Goal: Information Seeking & Learning: Check status

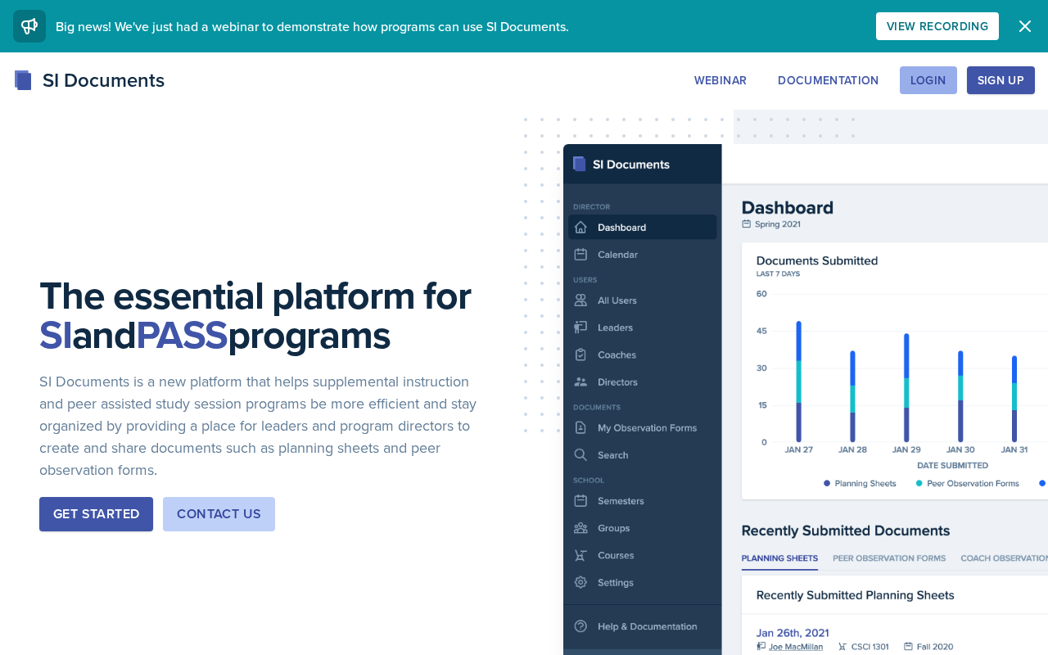
click at [491, 86] on div "Login" at bounding box center [928, 80] width 36 height 13
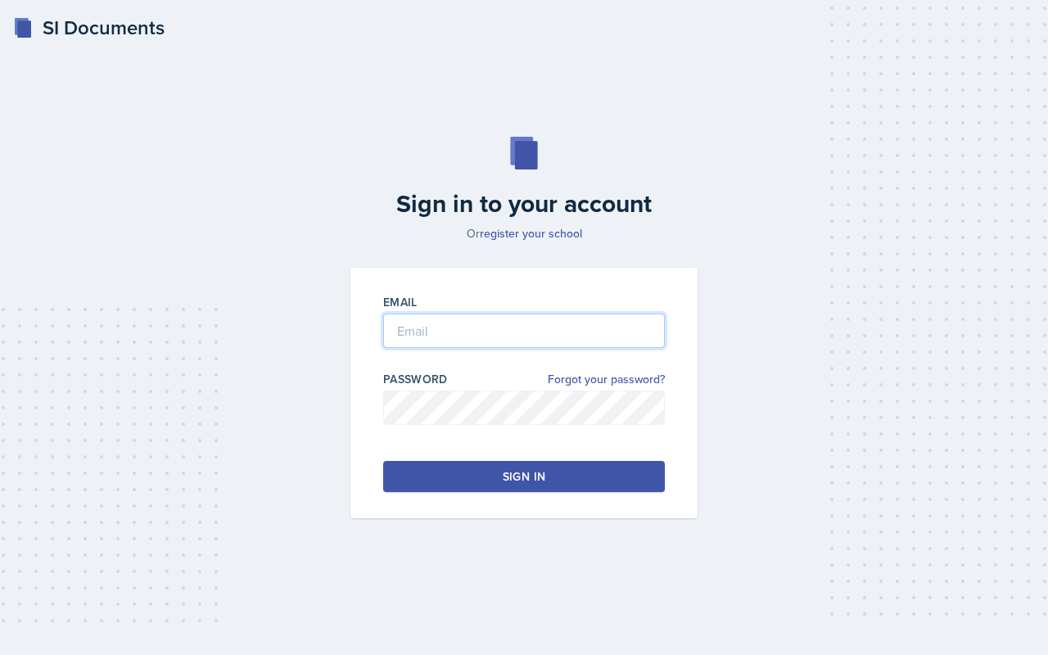
click at [491, 336] on input "email" at bounding box center [524, 330] width 282 height 34
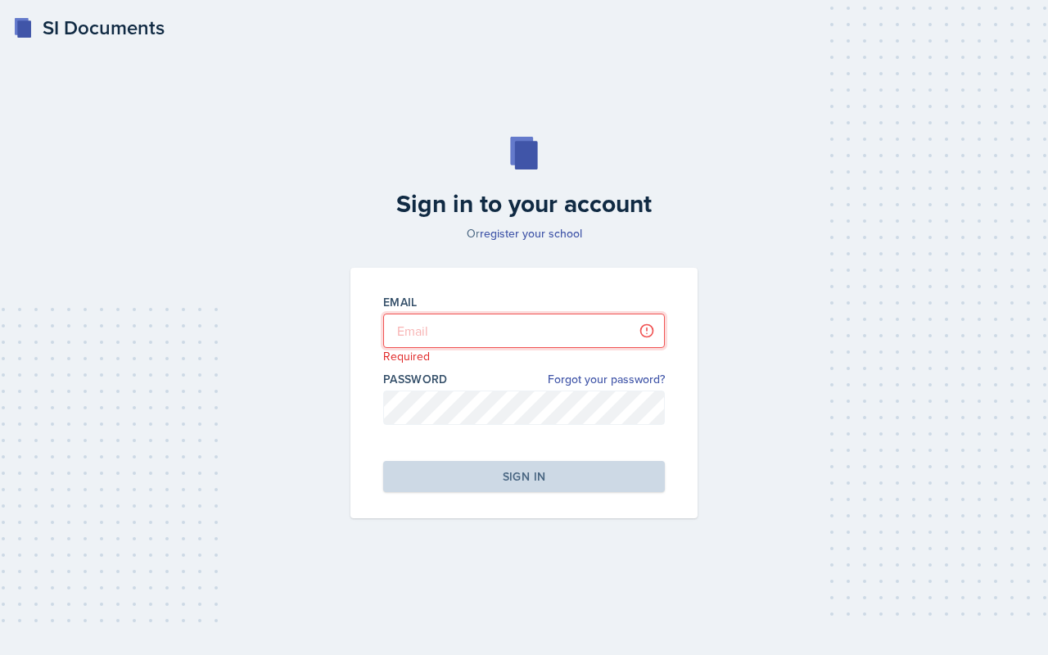
type input "[PERSON_NAME][EMAIL_ADDRESS][PERSON_NAME][DOMAIN_NAME]"
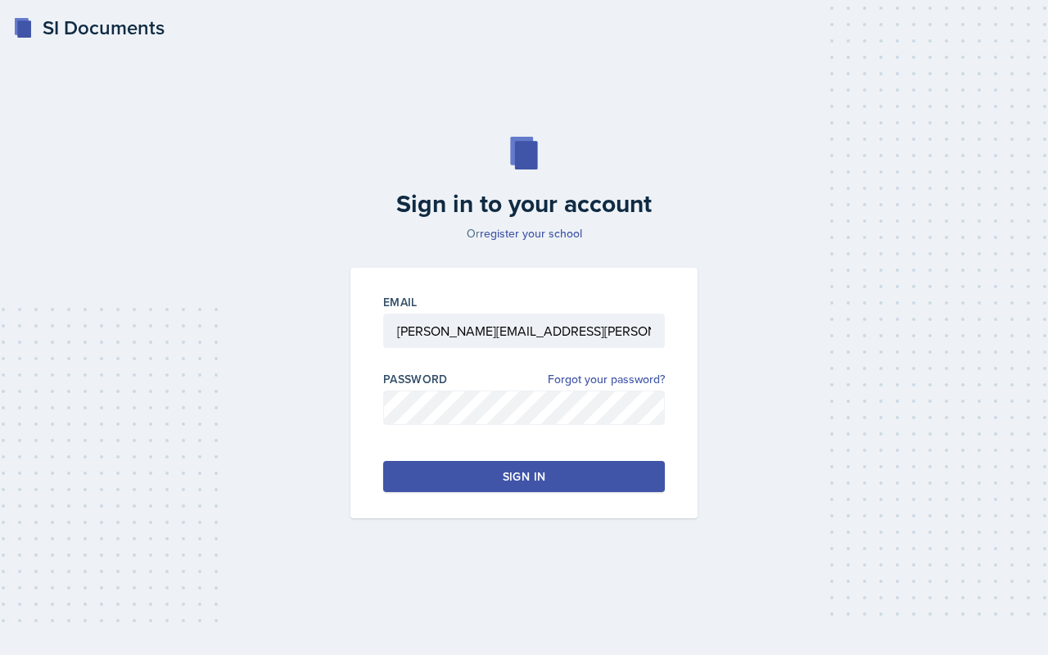
click at [417, 456] on button "Sign in" at bounding box center [524, 476] width 282 height 31
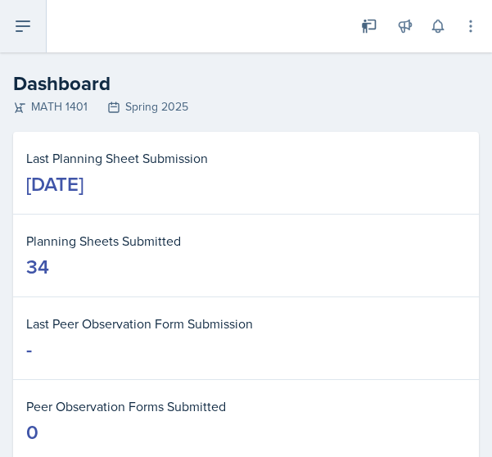
click at [17, 25] on icon at bounding box center [23, 26] width 20 height 20
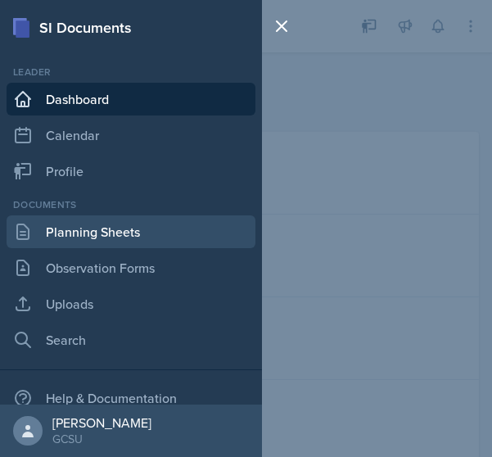
click at [93, 236] on link "Planning Sheets" at bounding box center [131, 231] width 249 height 33
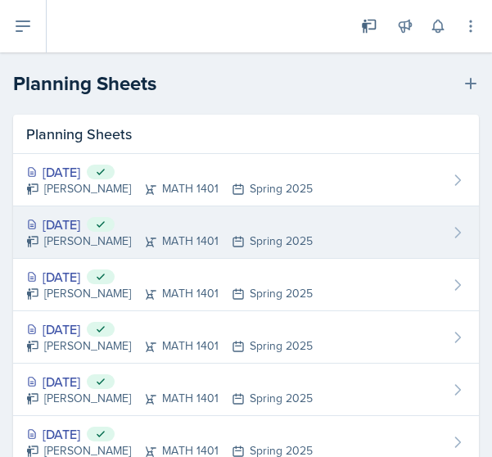
scroll to position [31, 0]
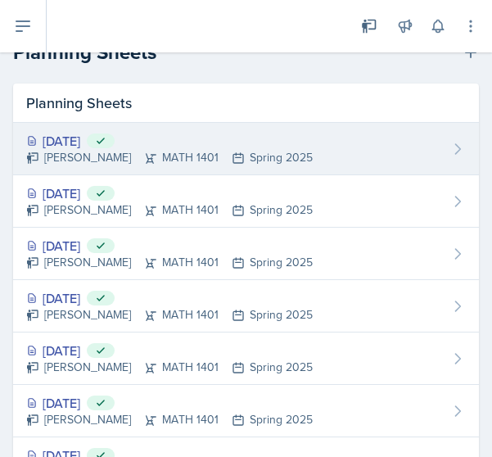
click at [74, 149] on div "[PERSON_NAME] MATH 1401 Spring 2025" at bounding box center [169, 157] width 286 height 17
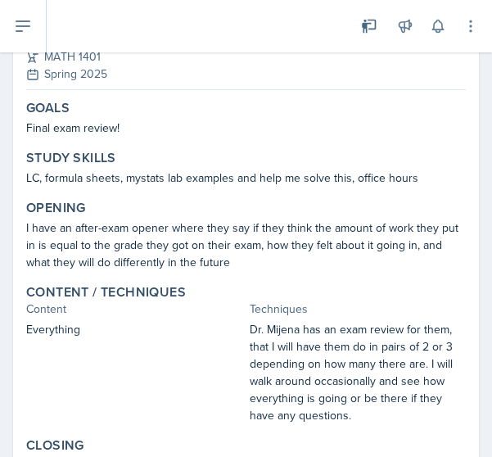
scroll to position [172, 0]
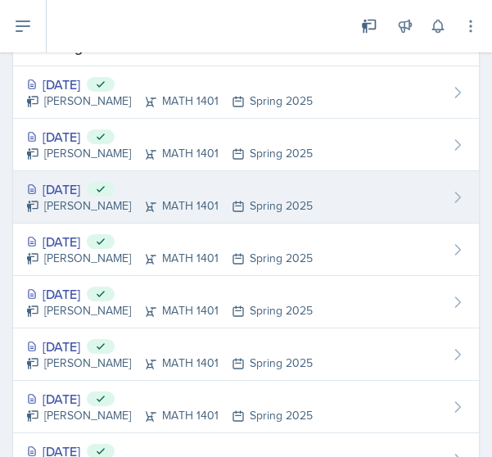
scroll to position [117, 0]
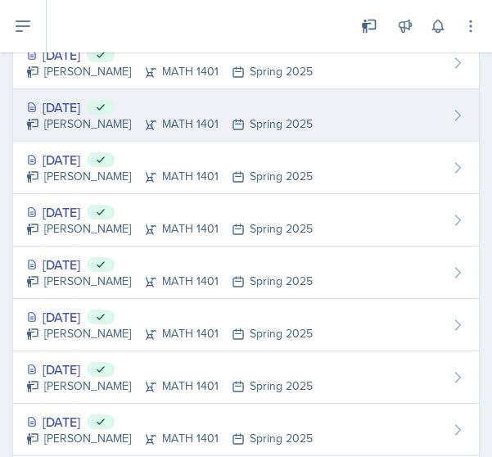
click at [68, 105] on div "[DATE] Submitted" at bounding box center [169, 107] width 286 height 20
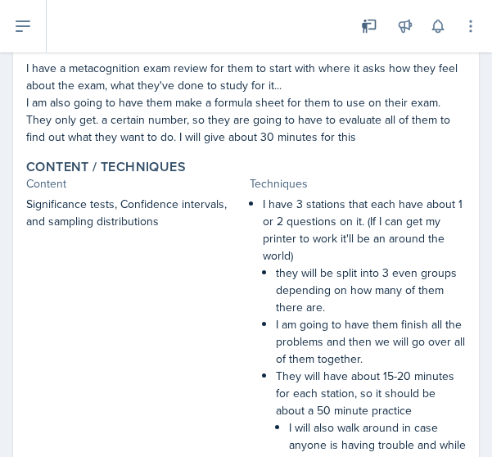
scroll to position [280, 0]
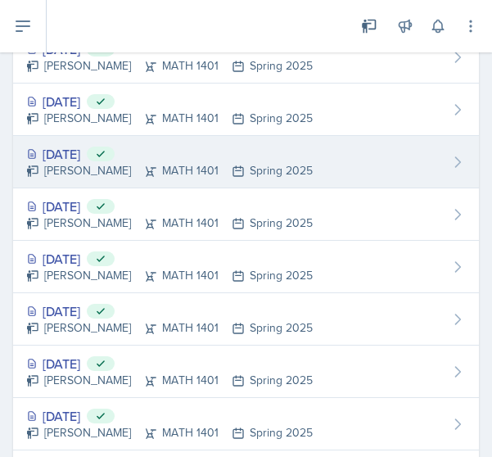
click at [82, 148] on div "[DATE] Submitted" at bounding box center [169, 154] width 286 height 20
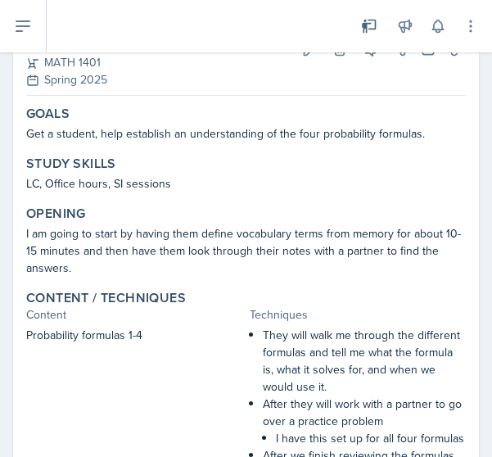
scroll to position [123, 0]
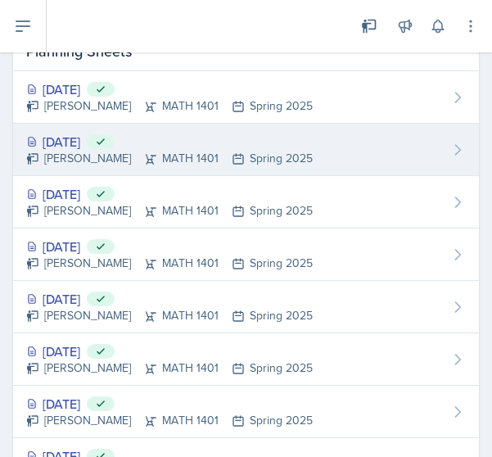
scroll to position [124, 0]
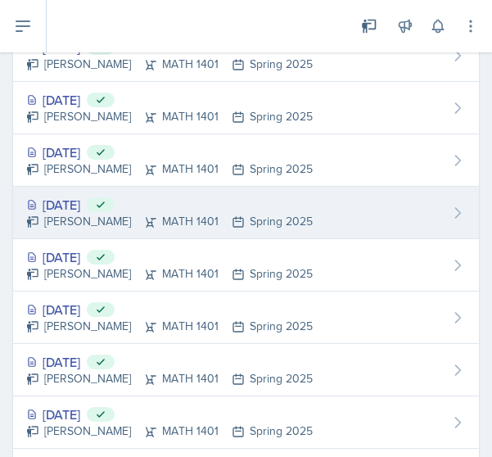
click at [92, 201] on div "[DATE] Submitted" at bounding box center [169, 205] width 286 height 20
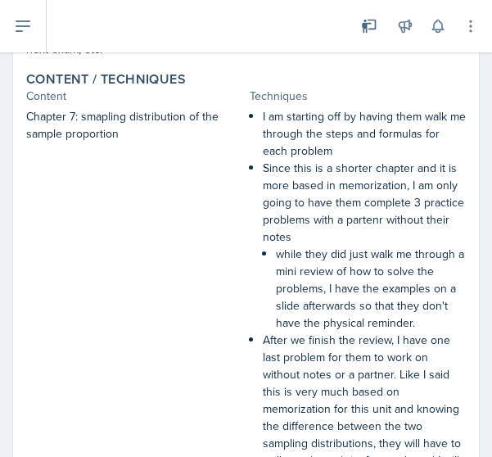
scroll to position [358, 0]
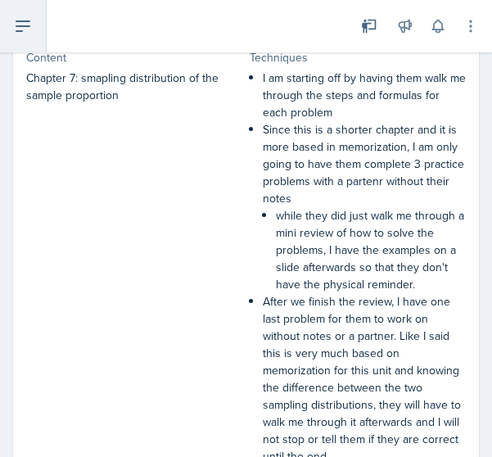
click at [17, 23] on icon at bounding box center [23, 26] width 20 height 20
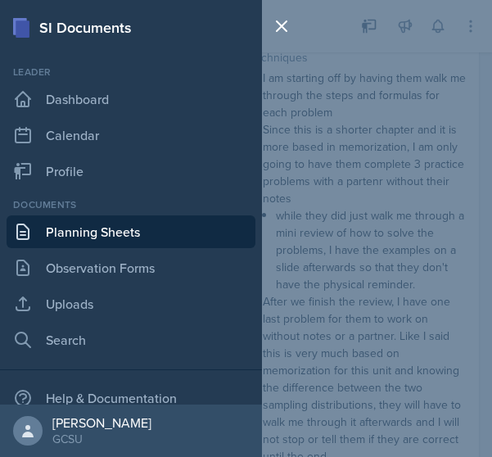
click at [61, 234] on link "Planning Sheets" at bounding box center [131, 231] width 249 height 33
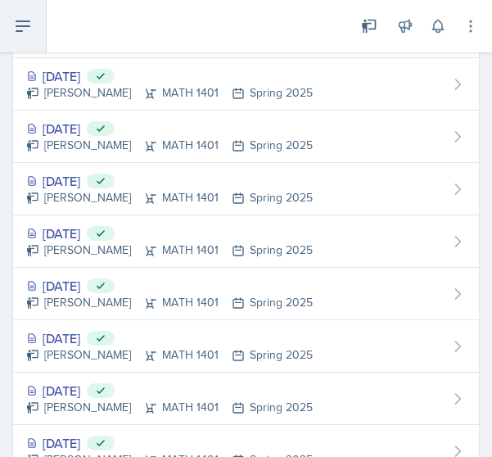
click at [14, 29] on icon at bounding box center [23, 26] width 20 height 20
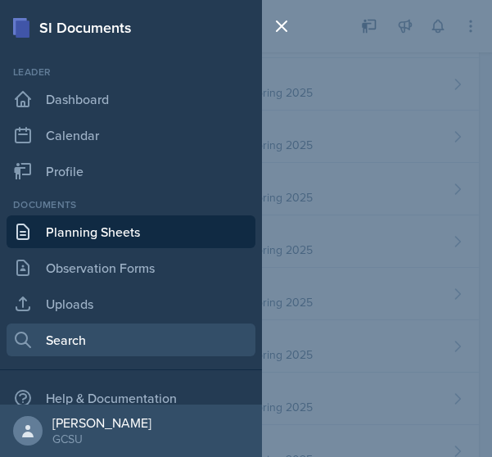
click at [61, 353] on link "Search" at bounding box center [131, 339] width 249 height 33
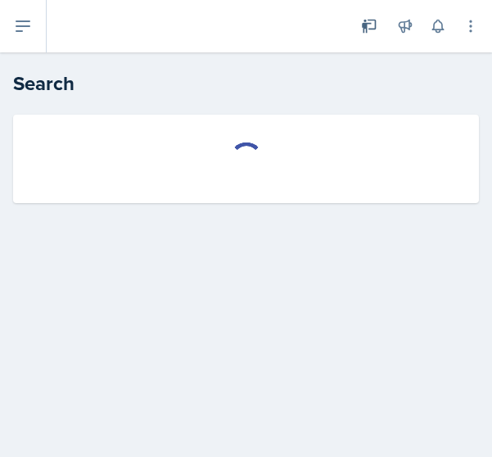
select select "all"
select select "1"
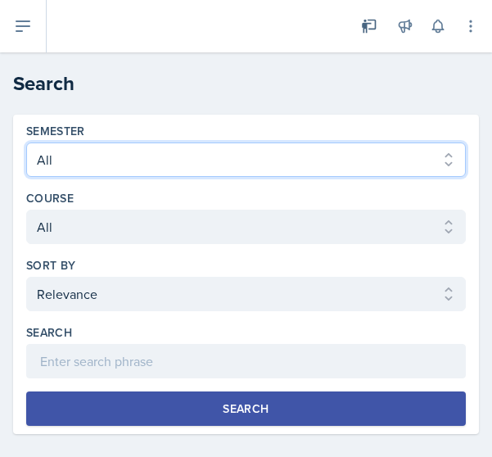
click at [149, 157] on select "Select semester All Fall 2025 Spring 2025 Fall 2024 Spring 2024 Fall 2023 Sprin…" at bounding box center [245, 159] width 439 height 34
select select "838c426c-7ba8-4b05-94c8-22f19dd4c5cc"
click at [26, 142] on select "Select semester All Fall 2025 Spring 2025 Fall 2024 Spring 2024 Fall 2023 Sprin…" at bounding box center [245, 159] width 439 height 34
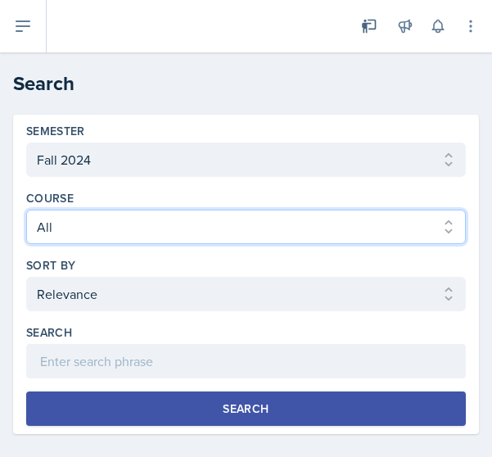
click at [86, 229] on select "Select course All ACCT 3101 ACCT 3102 ASTR 1000 BIOL 1100 BIOL 1107 BIOL 1108 B…" at bounding box center [245, 227] width 439 height 34
select select "b1080293-7c56-4194-86fd-7ef0845368b3"
click at [26, 210] on select "Select course All ACCT 3101 ACCT 3102 ASTR 1000 BIOL 1100 BIOL 1107 BIOL 1108 B…" at bounding box center [245, 227] width 439 height 34
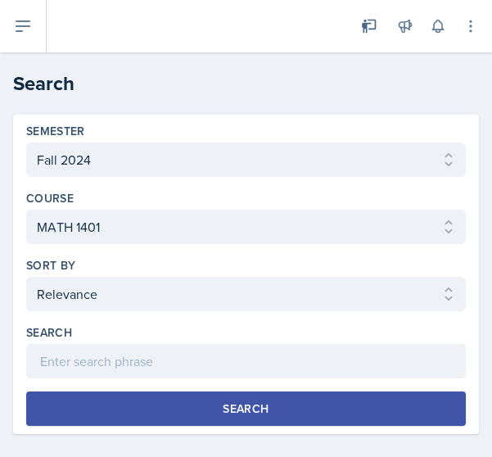
click at [114, 398] on button "Search" at bounding box center [245, 408] width 439 height 34
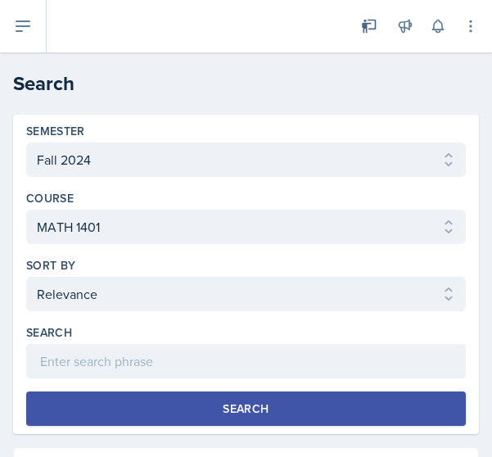
click at [214, 412] on button "Search" at bounding box center [245, 408] width 439 height 34
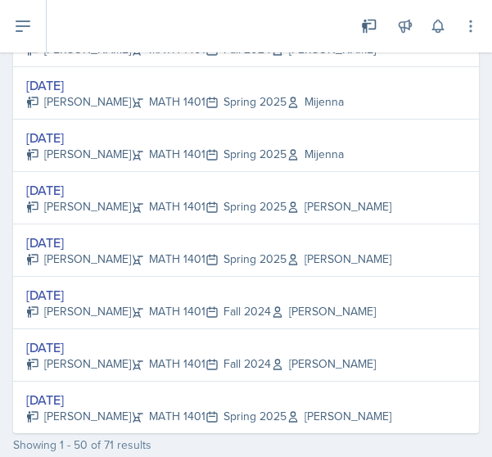
scroll to position [2760, 0]
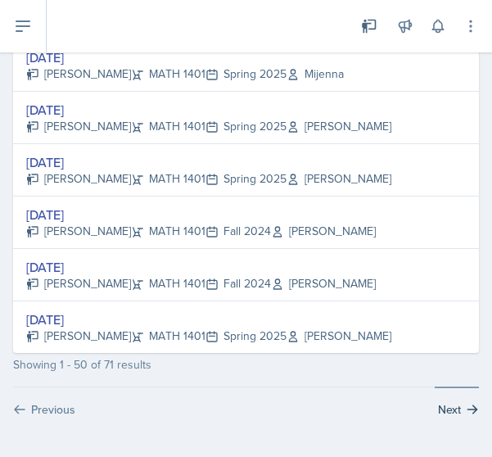
click at [449, 414] on button "Next" at bounding box center [457, 401] width 44 height 31
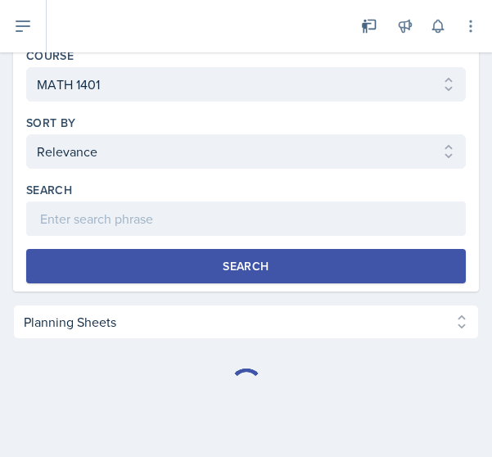
scroll to position [1241, 0]
select select "Planning Sheets (71)"
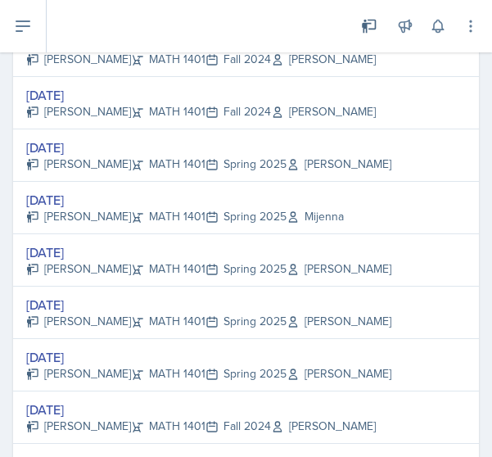
scroll to position [0, 0]
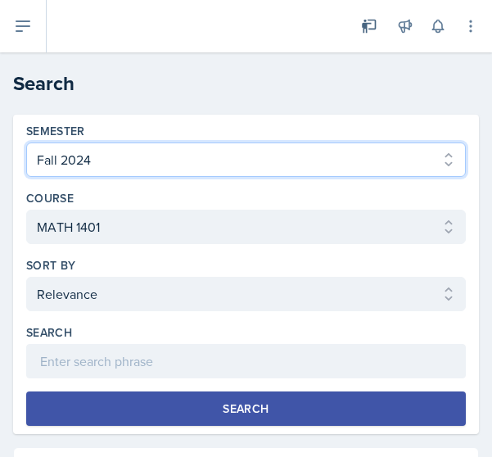
click at [231, 157] on select "Select semester All Fall 2025 Spring 2025 Fall 2024 Spring 2024 Fall 2023 Sprin…" at bounding box center [245, 159] width 439 height 34
select select "b95d2253-5877-4a86-98d0-f81876ad46d6"
click at [26, 142] on select "Select semester All Fall 2025 Spring 2025 Fall 2024 Spring 2024 Fall 2023 Sprin…" at bounding box center [245, 159] width 439 height 34
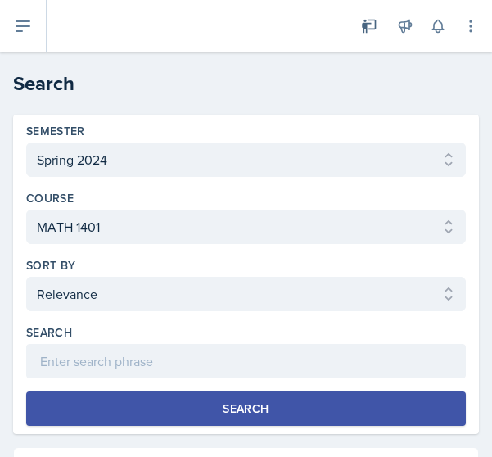
click at [186, 402] on button "Search" at bounding box center [245, 408] width 439 height 34
select select "Planning Sheets (81)"
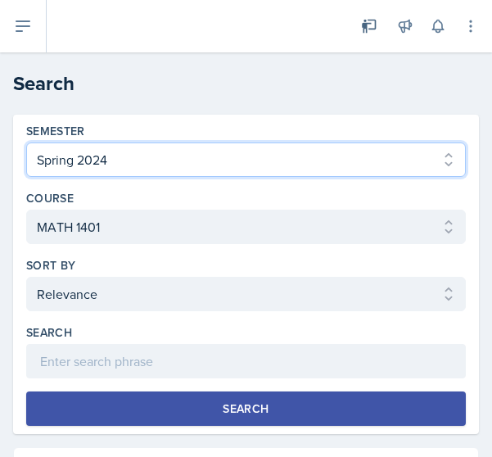
click at [205, 162] on select "Select semester All Fall 2025 Spring 2025 Fall 2024 Spring 2024 Fall 2023 Sprin…" at bounding box center [245, 159] width 439 height 34
select select "62cb7288-69af-4adc-90fb-2577f65fa5b6"
click at [26, 142] on select "Select semester All Fall 2025 Spring 2025 Fall 2024 Spring 2024 Fall 2023 Sprin…" at bounding box center [245, 159] width 439 height 34
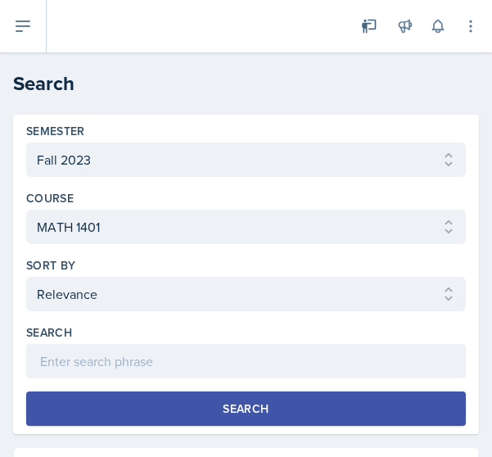
click at [208, 409] on button "Search" at bounding box center [245, 408] width 439 height 34
select select "Planning Sheets (35)"
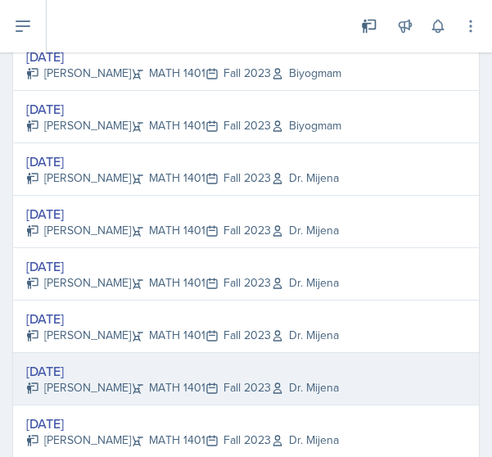
scroll to position [505, 0]
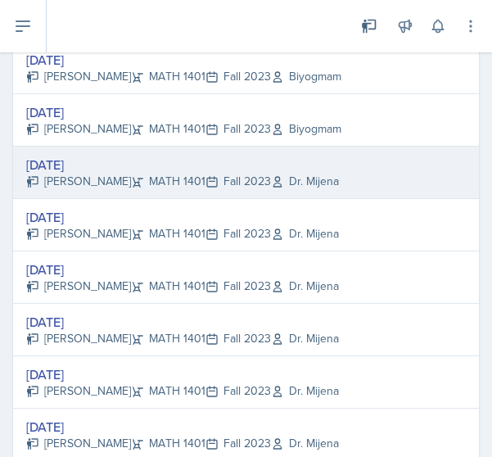
click at [76, 167] on div "[DATE]" at bounding box center [182, 165] width 313 height 20
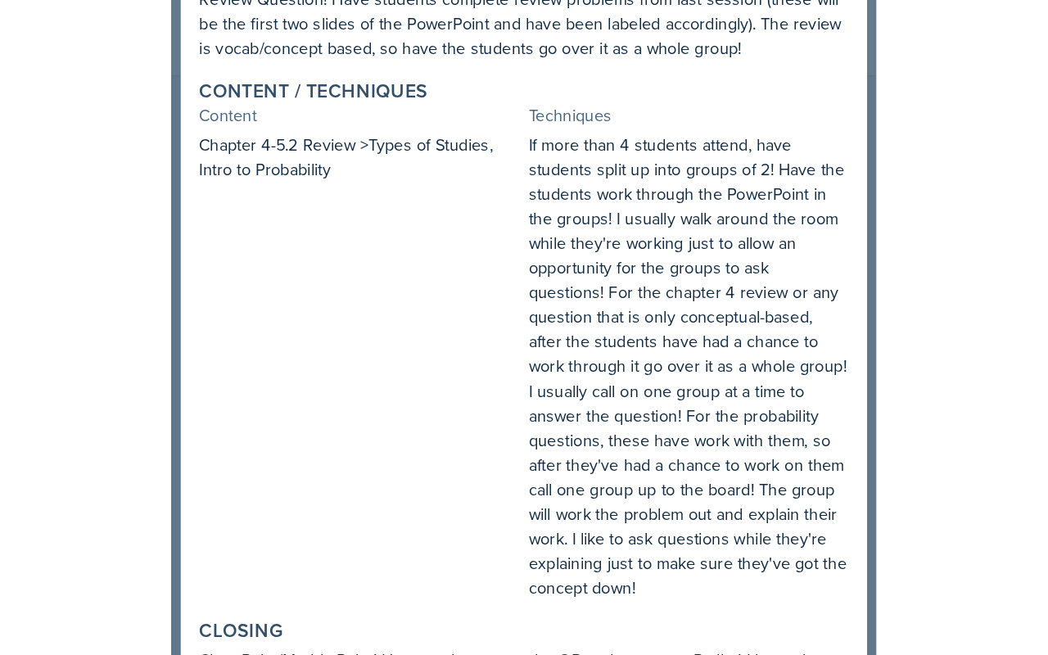
scroll to position [0, 0]
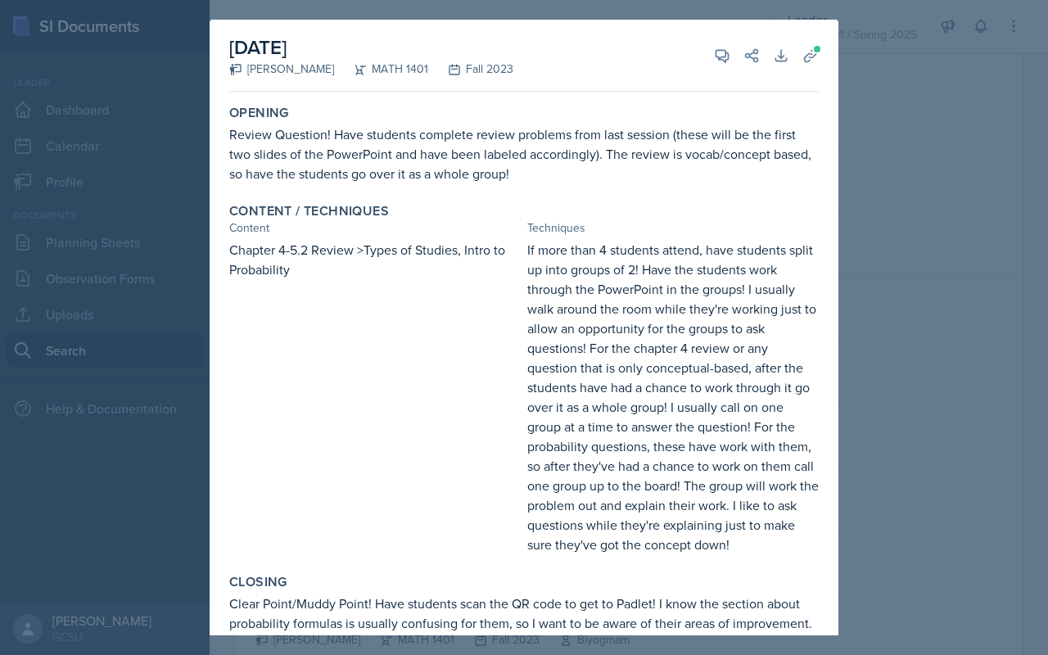
click at [491, 77] on div at bounding box center [524, 327] width 1048 height 655
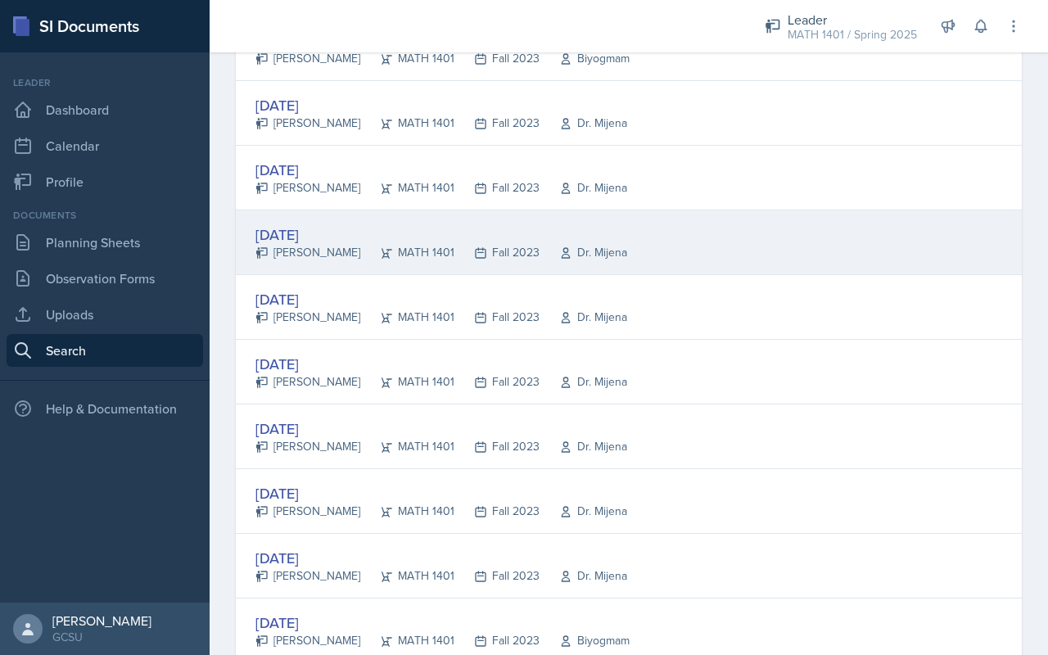
scroll to position [437, 0]
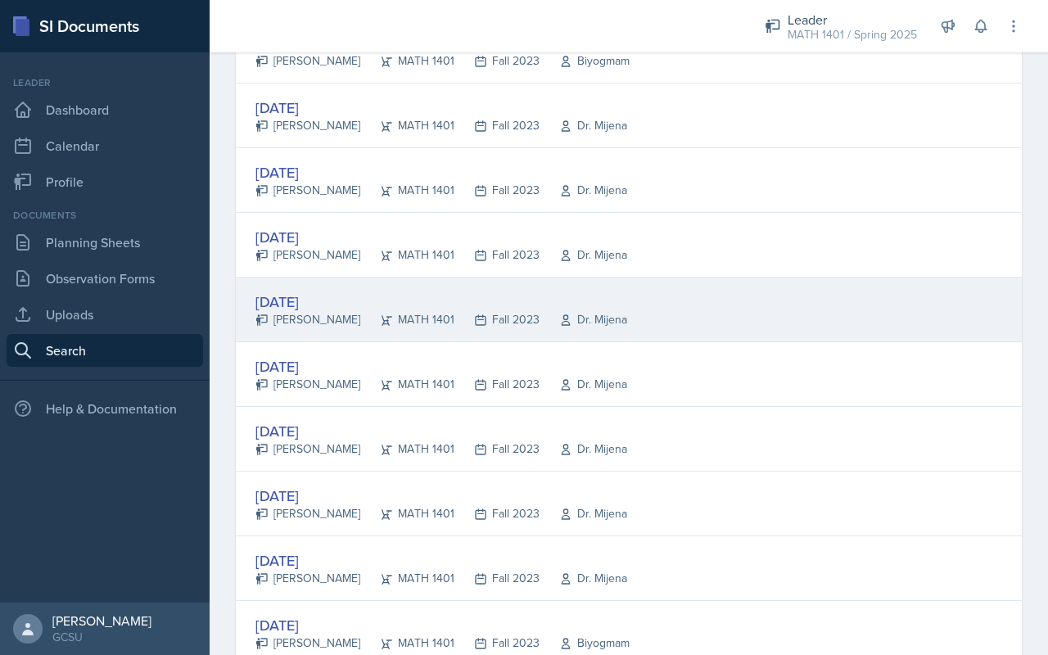
click at [300, 300] on div "[DATE]" at bounding box center [441, 302] width 372 height 22
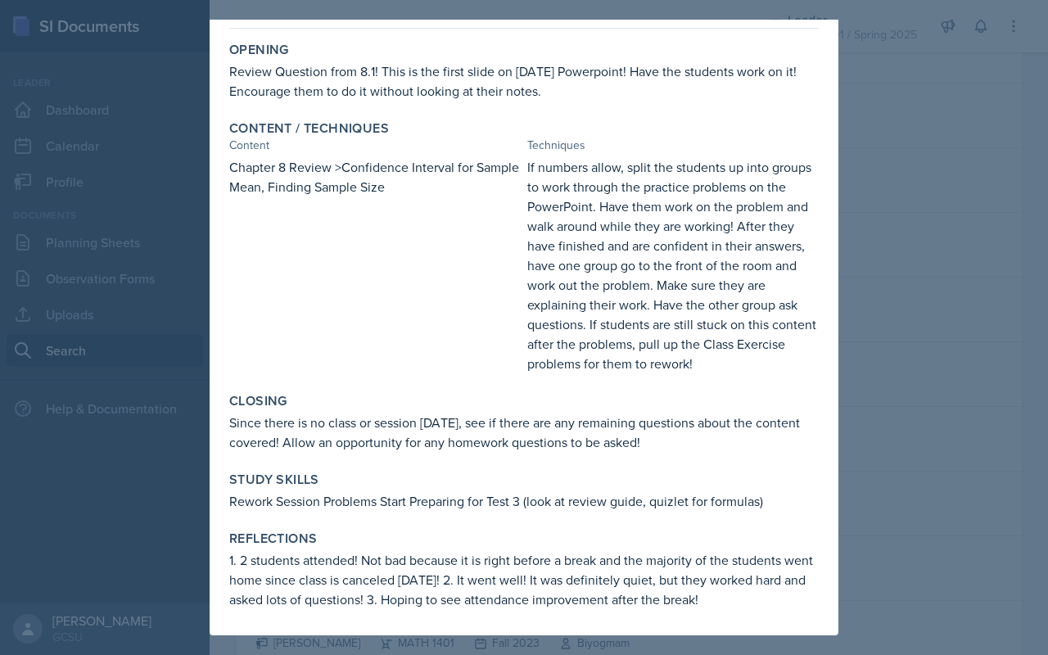
scroll to position [0, 0]
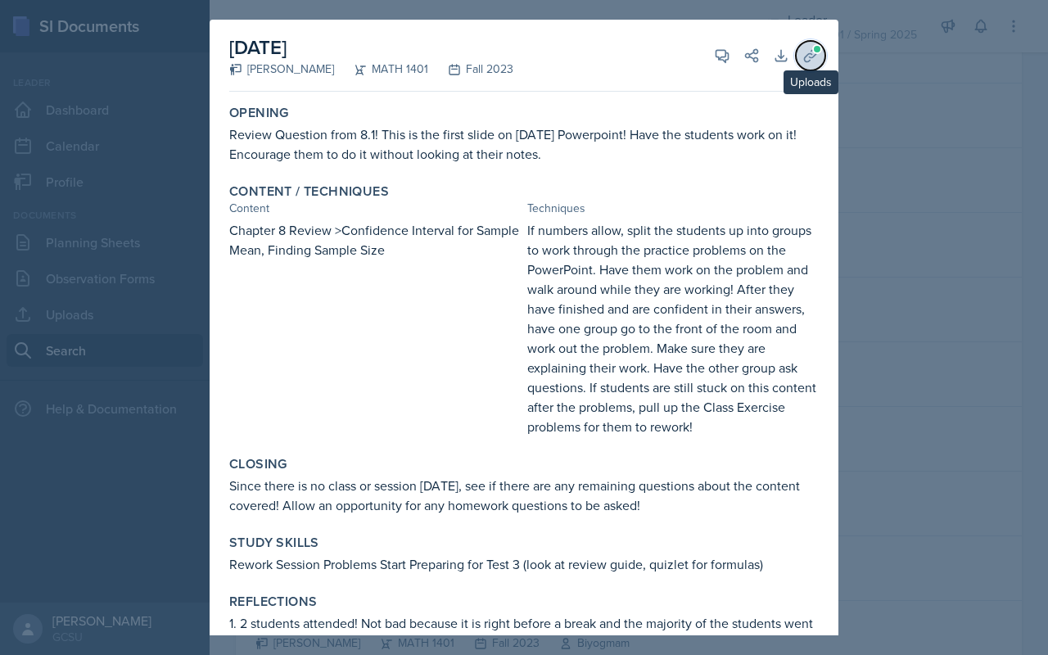
click at [491, 58] on icon at bounding box center [810, 55] width 16 height 16
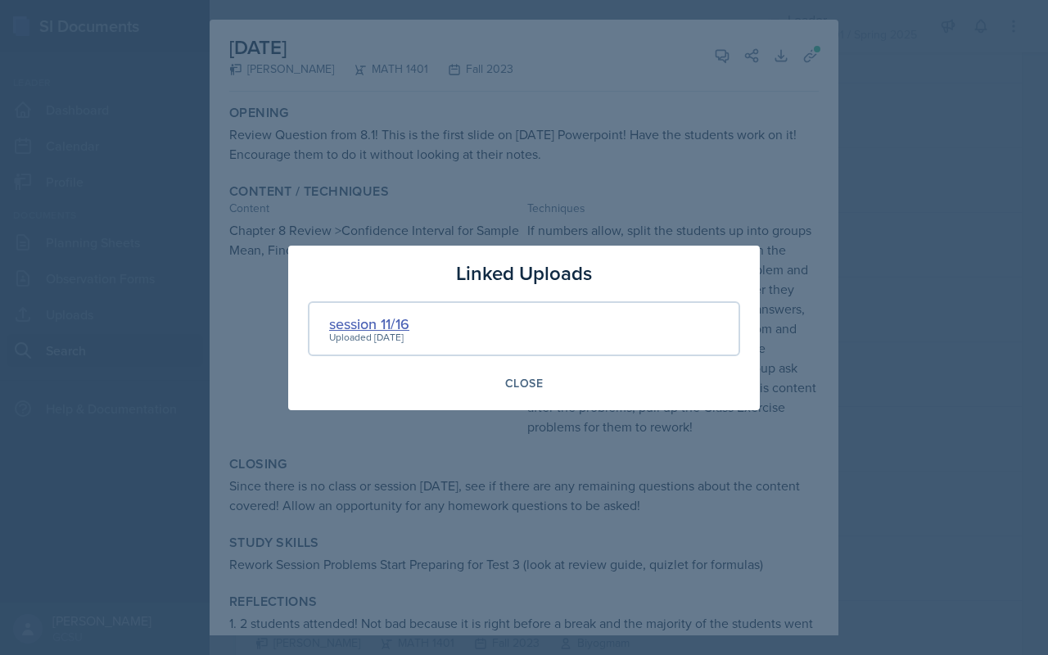
click at [372, 320] on div "session 11/16" at bounding box center [369, 324] width 80 height 22
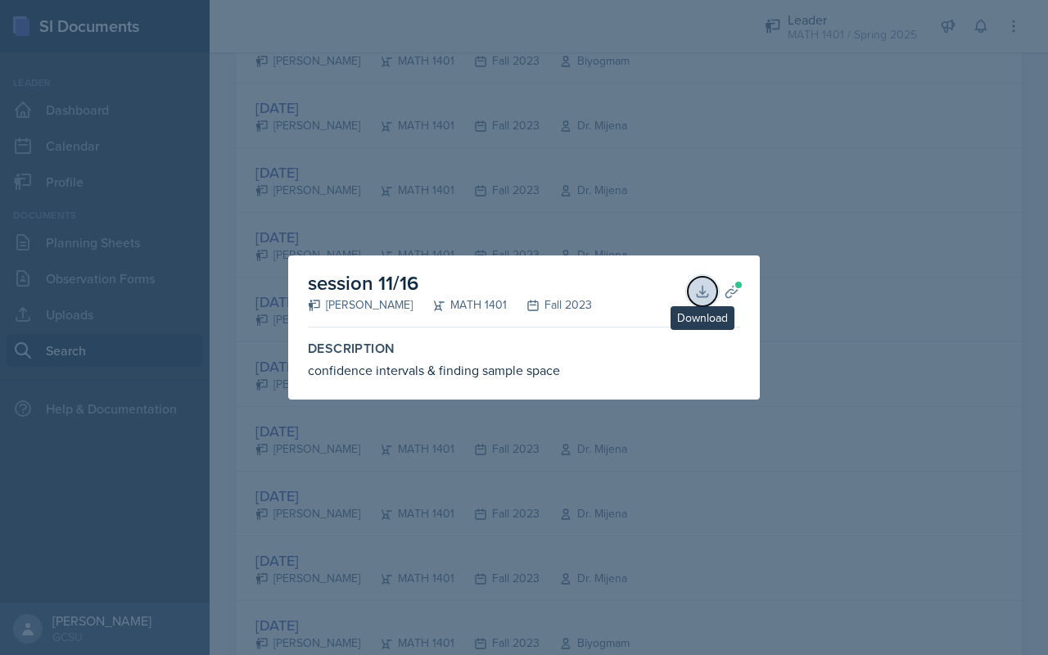
click at [491, 295] on icon at bounding box center [702, 291] width 16 height 16
